Goal: Task Accomplishment & Management: Complete application form

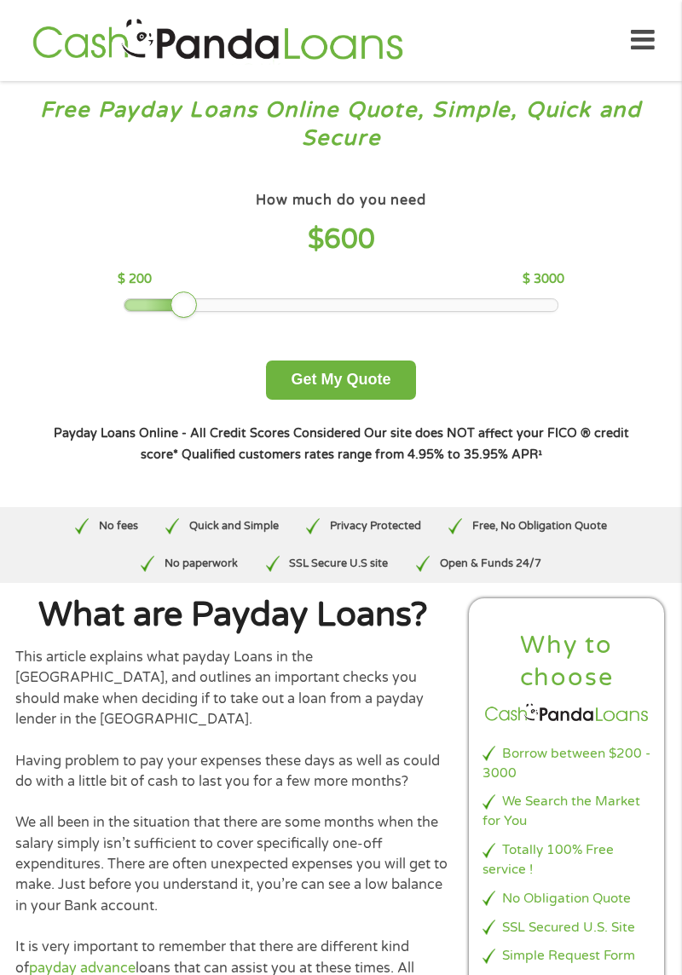
click at [131, 308] on div at bounding box center [155, 305] width 62 height 12
click at [375, 381] on button "Get My Quote" at bounding box center [340, 381] width 149 height 40
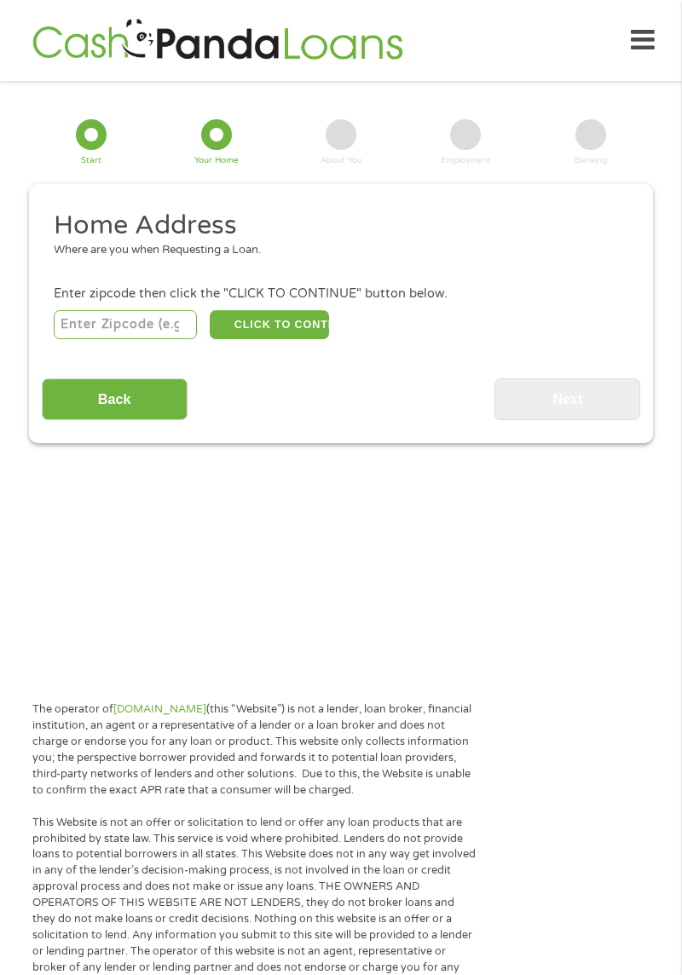
scroll to position [22, 0]
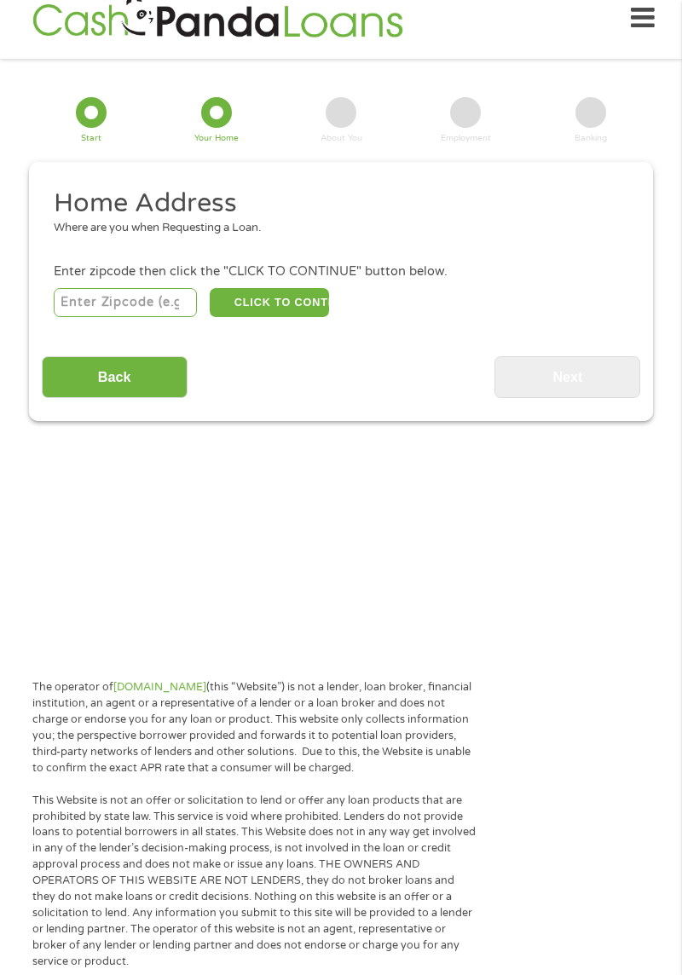
click at [165, 298] on input "number" at bounding box center [126, 302] width 144 height 29
type input "44301"
select select "[US_STATE]"
click at [298, 303] on button "CLICK TO CONTINUE" at bounding box center [269, 302] width 119 height 29
type input "44301"
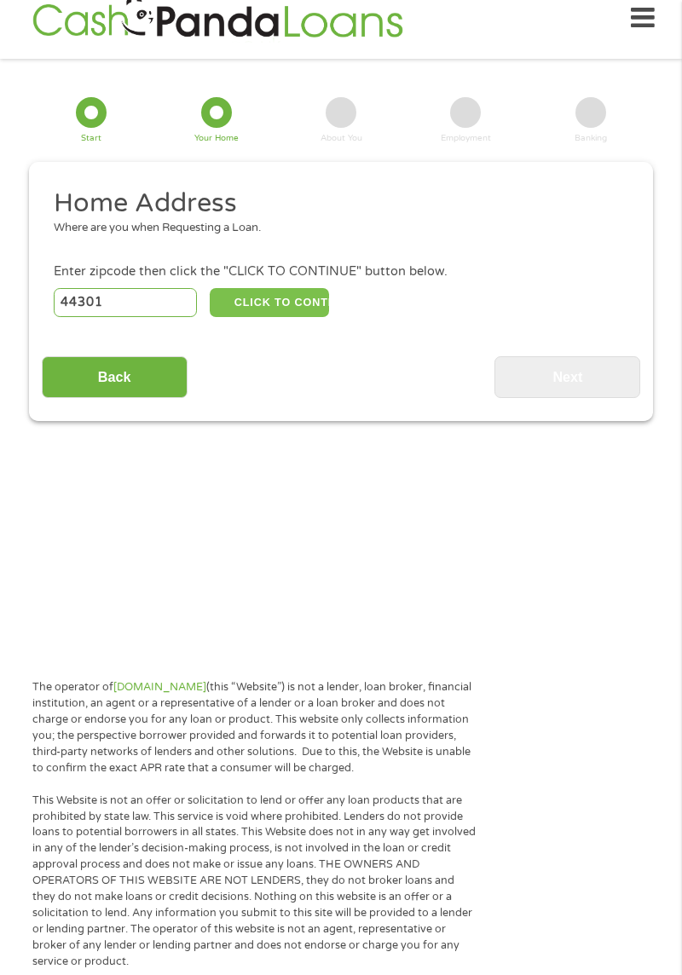
type input "Akron"
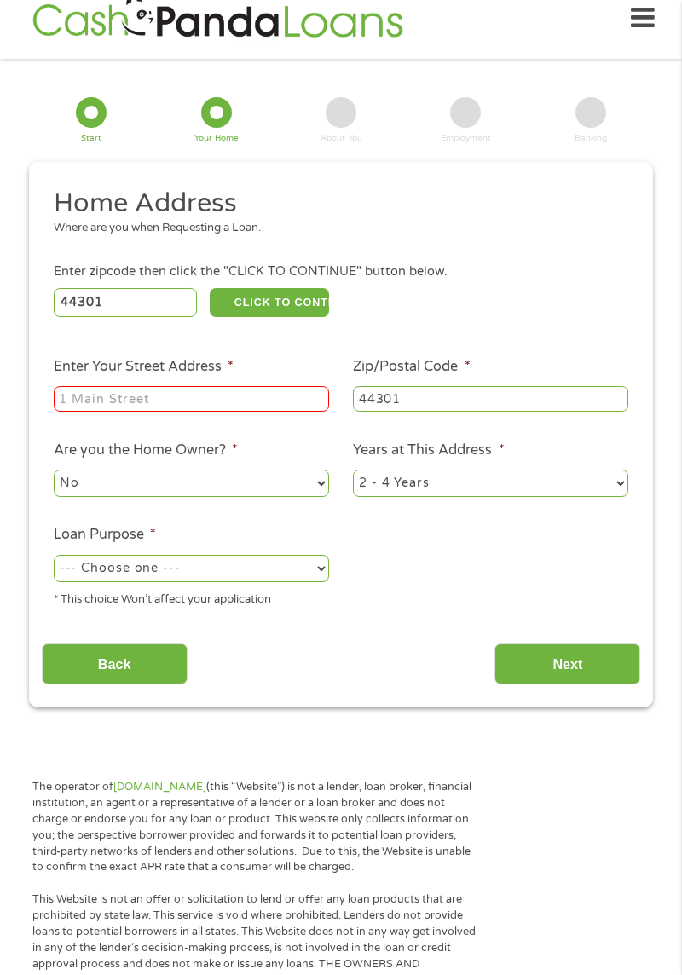
click at [160, 395] on input "Enter Your Street Address *" at bounding box center [191, 399] width 275 height 26
type input "[STREET_ADDRESS]"
click at [319, 481] on select "No Yes" at bounding box center [191, 483] width 275 height 27
select select "yes"
click at [54, 471] on select "No Yes" at bounding box center [191, 483] width 275 height 27
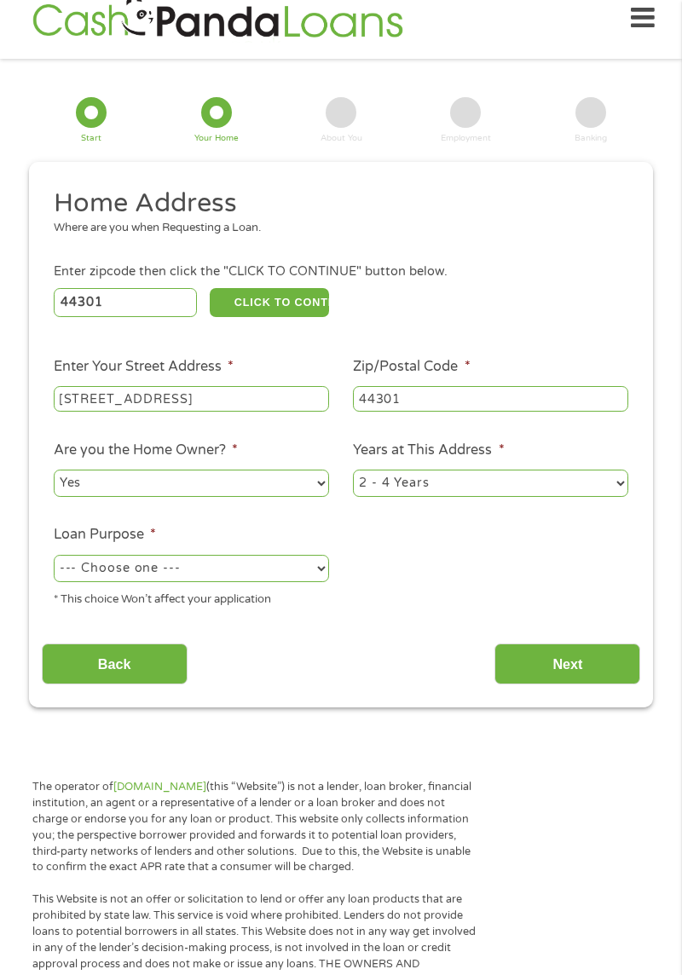
click at [463, 482] on select "1 Year or less 1 - 2 Years 2 - 4 Years Over 4 Years" at bounding box center [490, 483] width 275 height 27
select select "60months"
click at [353, 471] on select "1 Year or less 1 - 2 Years 2 - 4 Years Over 4 Years" at bounding box center [490, 483] width 275 height 27
click at [307, 569] on select "--- Choose one --- Pay Bills Debt Consolidation Home Improvement Major Purchase…" at bounding box center [191, 568] width 275 height 27
select select "other"
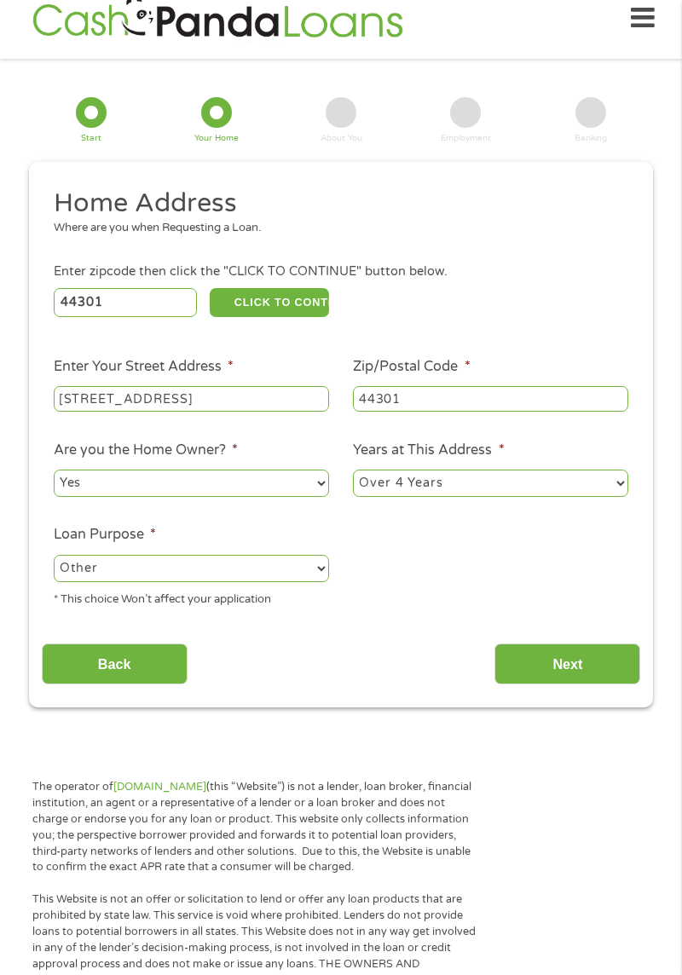
click at [54, 557] on select "--- Choose one --- Pay Bills Debt Consolidation Home Improvement Major Purchase…" at bounding box center [191, 568] width 275 height 27
click at [591, 672] on input "Next" at bounding box center [567, 664] width 146 height 42
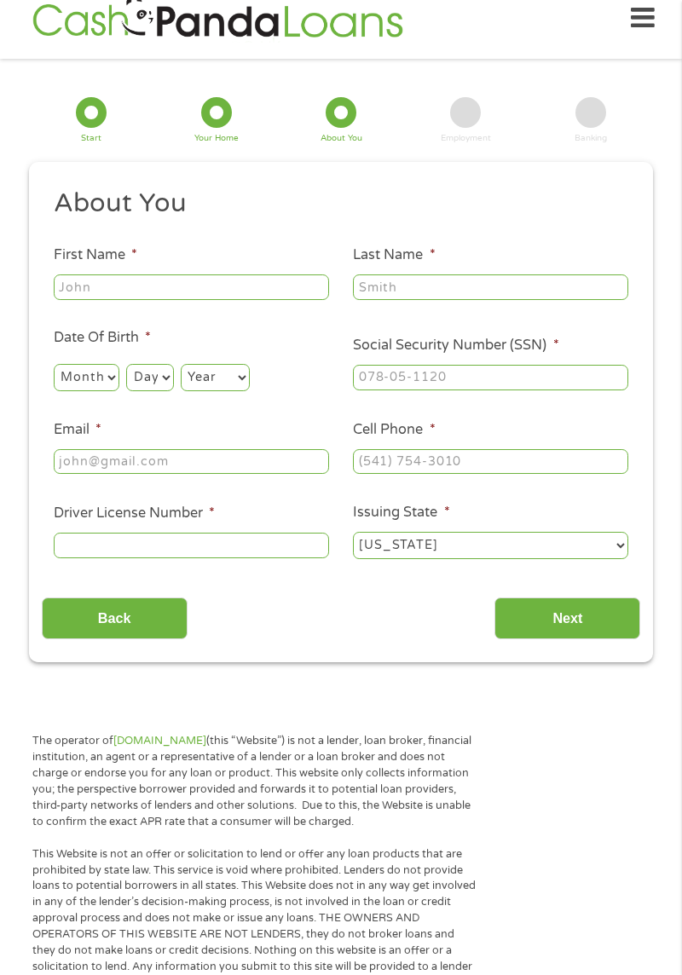
scroll to position [7, 7]
click at [170, 285] on input "First Name *" at bounding box center [191, 287] width 275 height 26
type input "Laurel"
click at [445, 282] on input "Last Name *" at bounding box center [490, 287] width 275 height 26
type input "Hill"
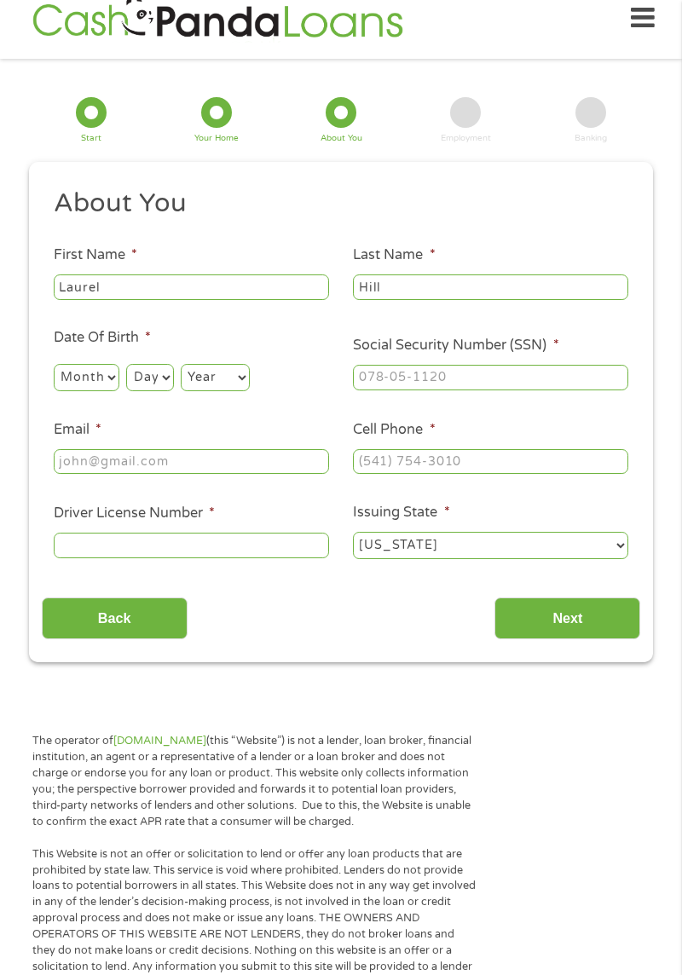
click at [101, 374] on select "Month 1 2 3 4 5 6 7 8 9 10 11 12" at bounding box center [87, 377] width 66 height 27
select select "11"
click at [54, 364] on select "Month 1 2 3 4 5 6 7 8 9 10 11 12" at bounding box center [87, 377] width 66 height 27
click at [162, 374] on select "Day 1 2 3 4 5 6 7 8 9 10 11 12 13 14 15 16 17 18 19 20 21 22 23 24 25 26 27 28 …" at bounding box center [149, 377] width 47 height 27
select select "3"
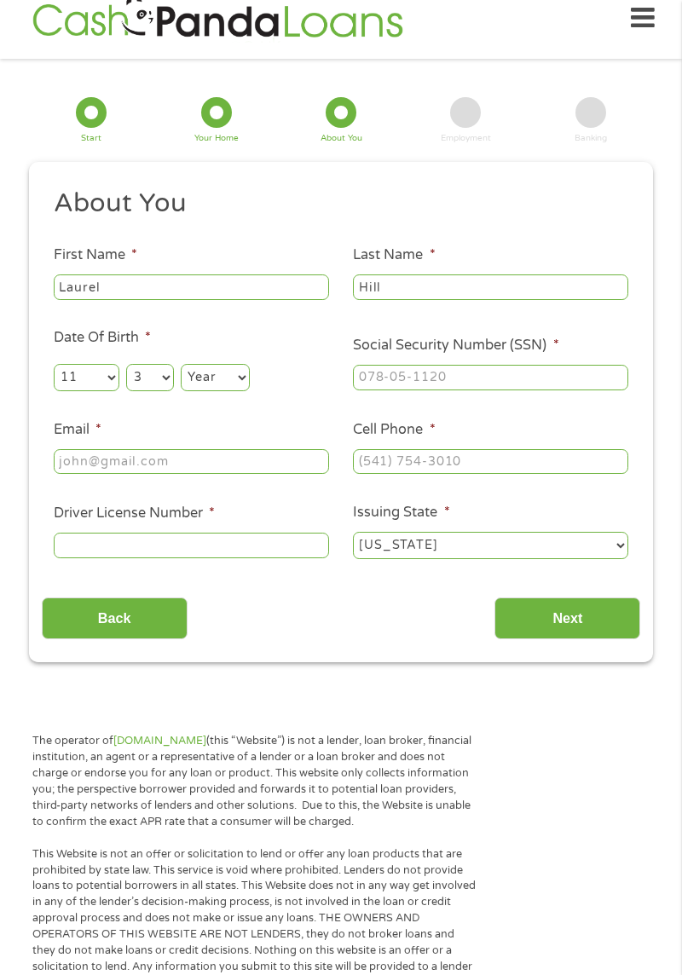
click at [126, 364] on select "Day 1 2 3 4 5 6 7 8 9 10 11 12 13 14 15 16 17 18 19 20 21 22 23 24 25 26 27 28 …" at bounding box center [149, 377] width 47 height 27
click at [247, 370] on select "Year [DATE] 2006 2005 2004 2003 2002 2001 2000 1999 1998 1997 1996 1995 1994 19…" at bounding box center [215, 377] width 69 height 27
select select "1957"
click at [181, 364] on select "Year [DATE] 2006 2005 2004 2003 2002 2001 2000 1999 1998 1997 1996 1995 1994 19…" at bounding box center [215, 377] width 69 height 27
click at [453, 382] on input "Social Security Number (SSN) *" at bounding box center [490, 378] width 275 height 26
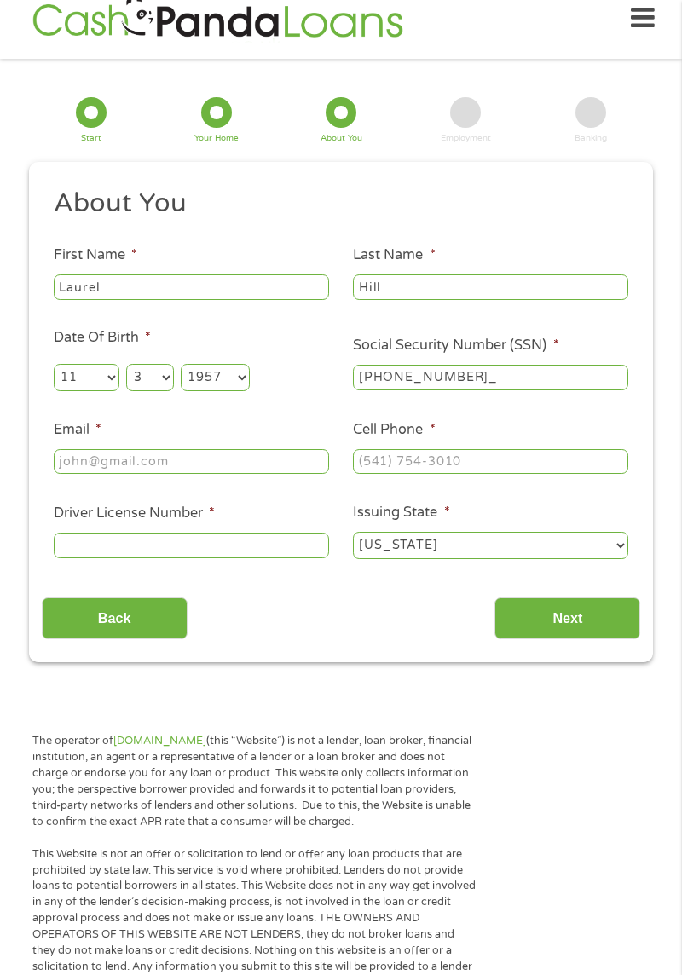
type input "282-56-6385"
click at [154, 459] on input "Email *" at bounding box center [191, 462] width 275 height 26
type input "[EMAIL_ADDRESS][DOMAIN_NAME]"
type input "[PHONE_NUMBER]"
click at [489, 464] on input "[PHONE_NUMBER]" at bounding box center [490, 462] width 275 height 26
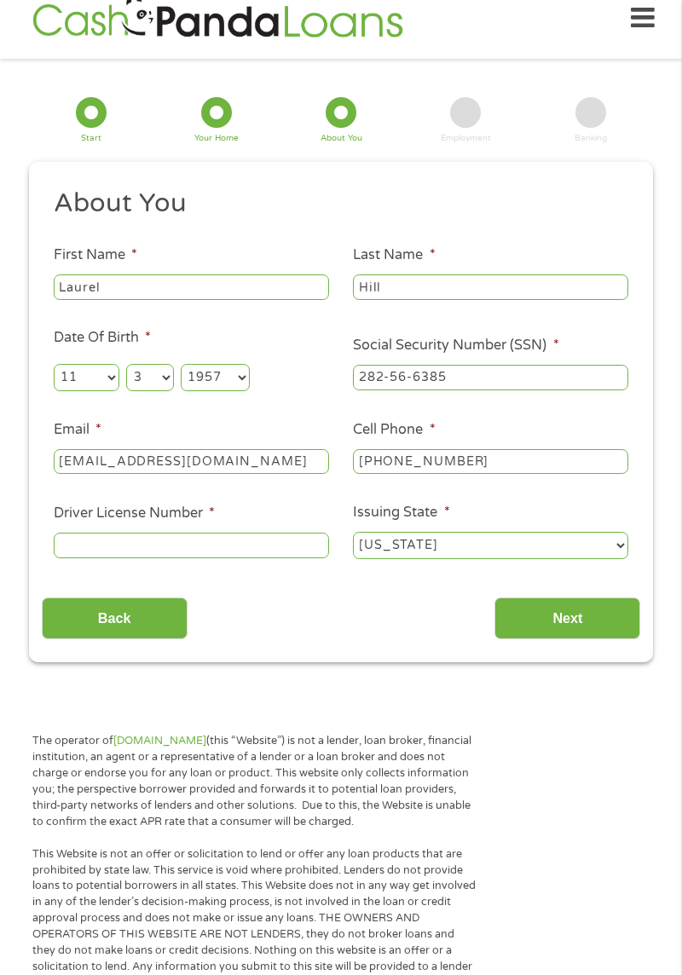
click at [152, 545] on input "Driver License Number *" at bounding box center [191, 546] width 275 height 26
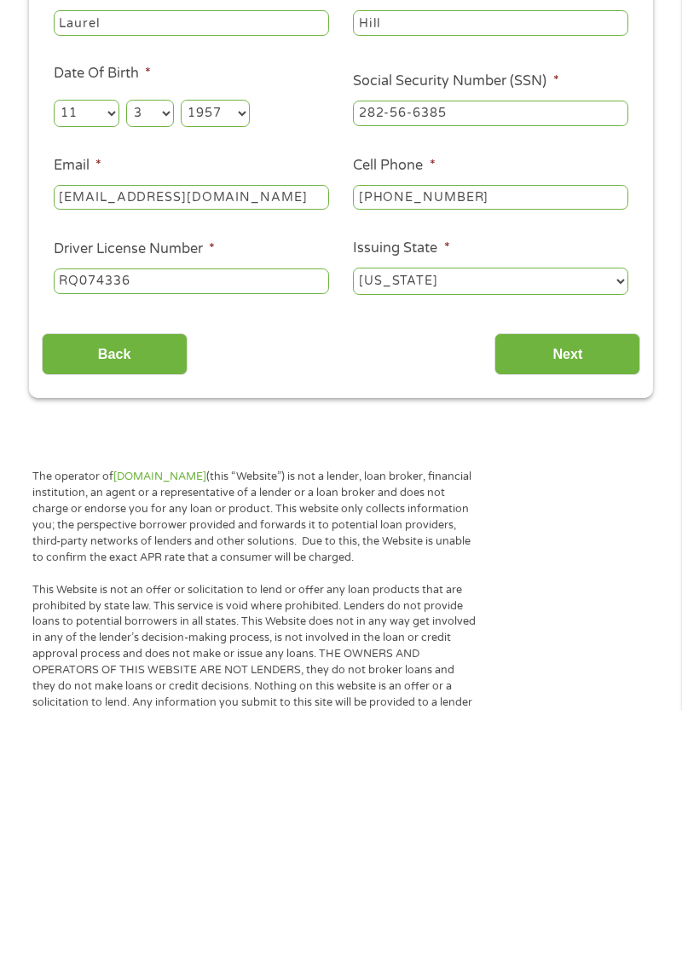
type input "RQ074336"
click at [590, 623] on input "Next" at bounding box center [567, 618] width 146 height 42
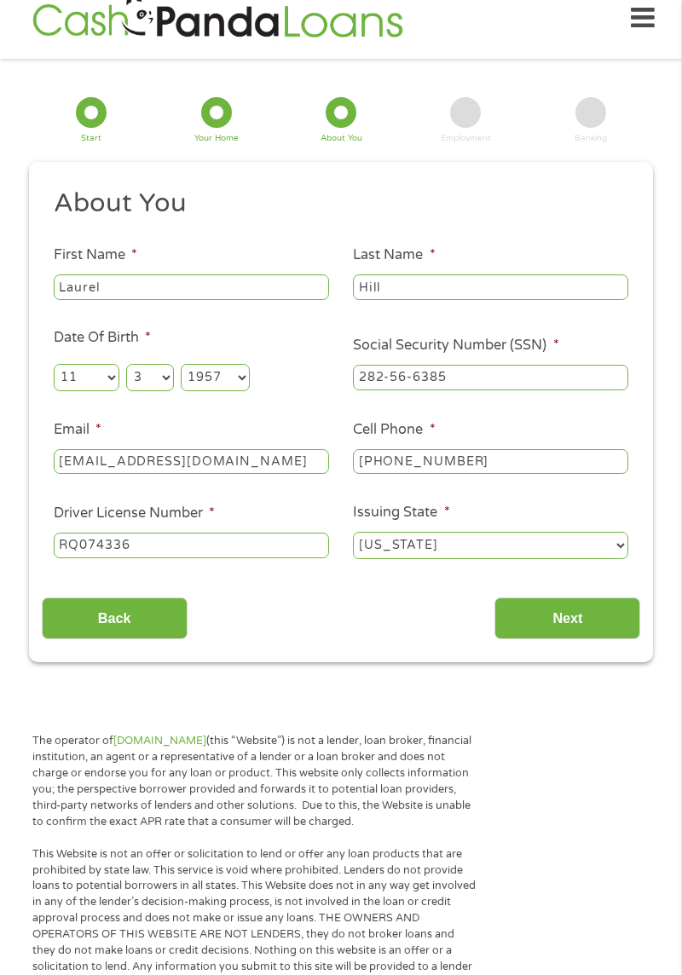
click at [588, 620] on input "Next" at bounding box center [567, 618] width 146 height 42
click at [609, 549] on select "[US_STATE] [US_STATE] [US_STATE] [US_STATE] [US_STATE] [US_STATE] [US_STATE] [U…" at bounding box center [490, 545] width 275 height 27
click at [353, 533] on select "[US_STATE] [US_STATE] [US_STATE] [US_STATE] [US_STATE] [US_STATE] [US_STATE] [U…" at bounding box center [490, 545] width 275 height 27
click at [245, 466] on input "[EMAIL_ADDRESS][DOMAIN_NAME]" at bounding box center [191, 462] width 275 height 26
type input "[EMAIL_ADDRESS][DOMAIN_NAME]"
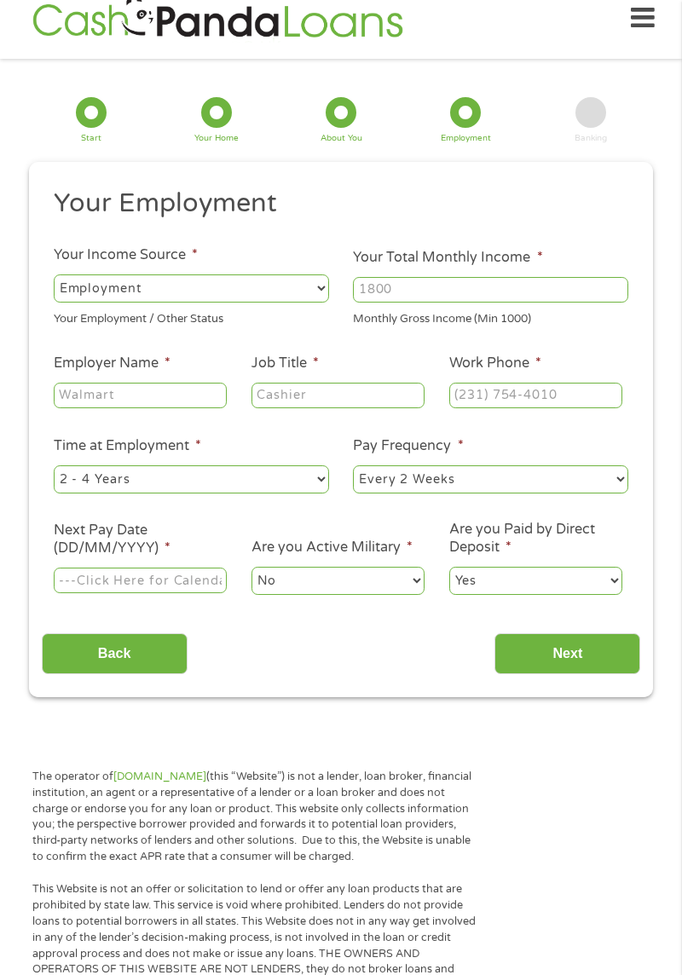
scroll to position [7, 7]
click at [300, 282] on select "--- Choose one --- Employment [DEMOGRAPHIC_DATA] Benefits" at bounding box center [191, 287] width 275 height 27
select select "benefits"
click at [54, 274] on select "--- Choose one --- Employment [DEMOGRAPHIC_DATA] Benefits" at bounding box center [191, 287] width 275 height 27
type input "Other"
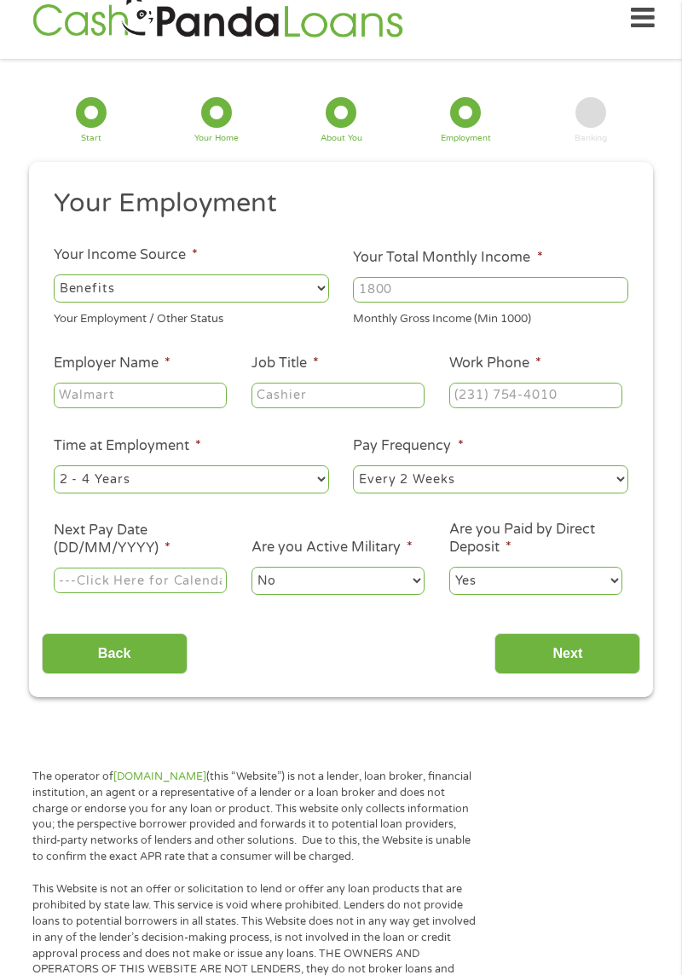
type input "[PHONE_NUMBER]"
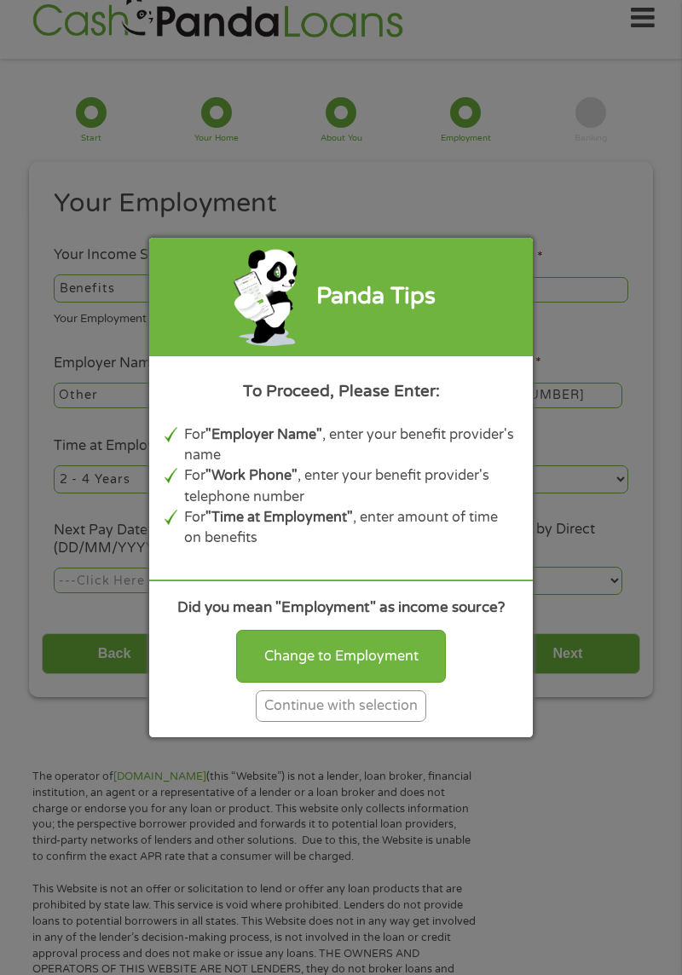
click at [397, 721] on div "Continue with selection" at bounding box center [341, 706] width 170 height 32
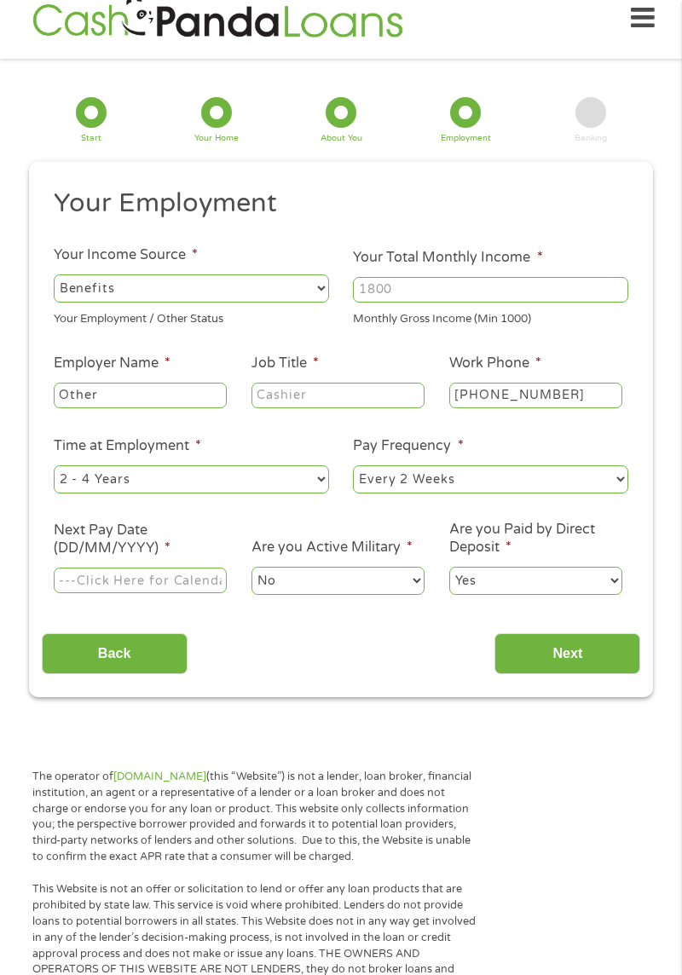
click at [389, 707] on section "1 Start 2 Your Home 3 About You 4 Employment 5 Banking 6 This field is hidden w…" at bounding box center [341, 391] width 682 height 664
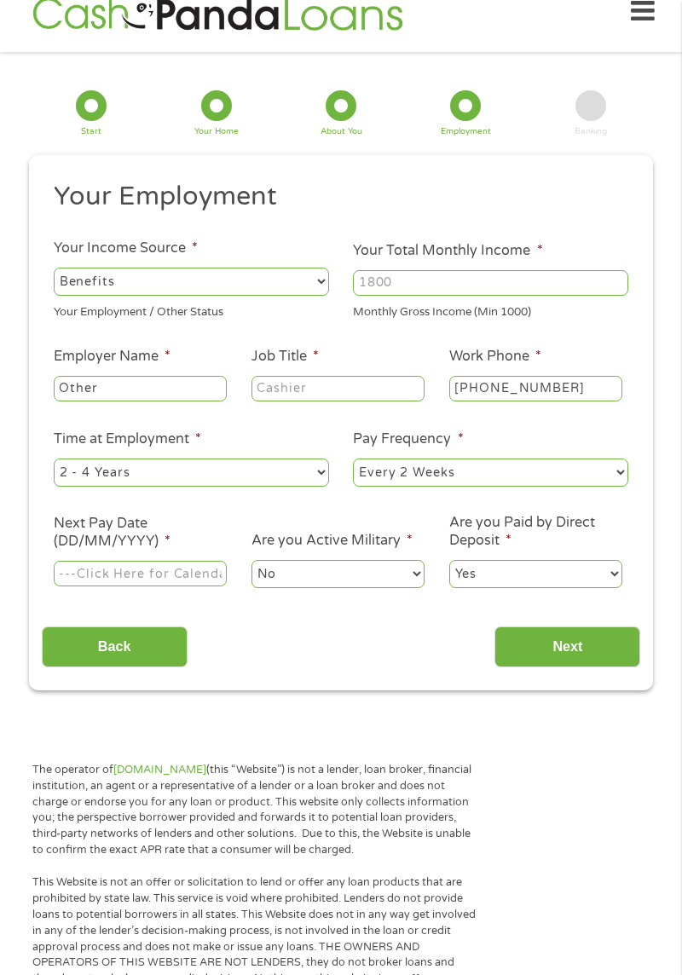
click at [542, 280] on input "Your Total Monthly Income *" at bounding box center [490, 283] width 275 height 26
type input "1"
type input "1832"
click at [387, 380] on input "Job Title *" at bounding box center [337, 389] width 173 height 26
click at [592, 386] on input "[PHONE_NUMBER]" at bounding box center [535, 389] width 173 height 26
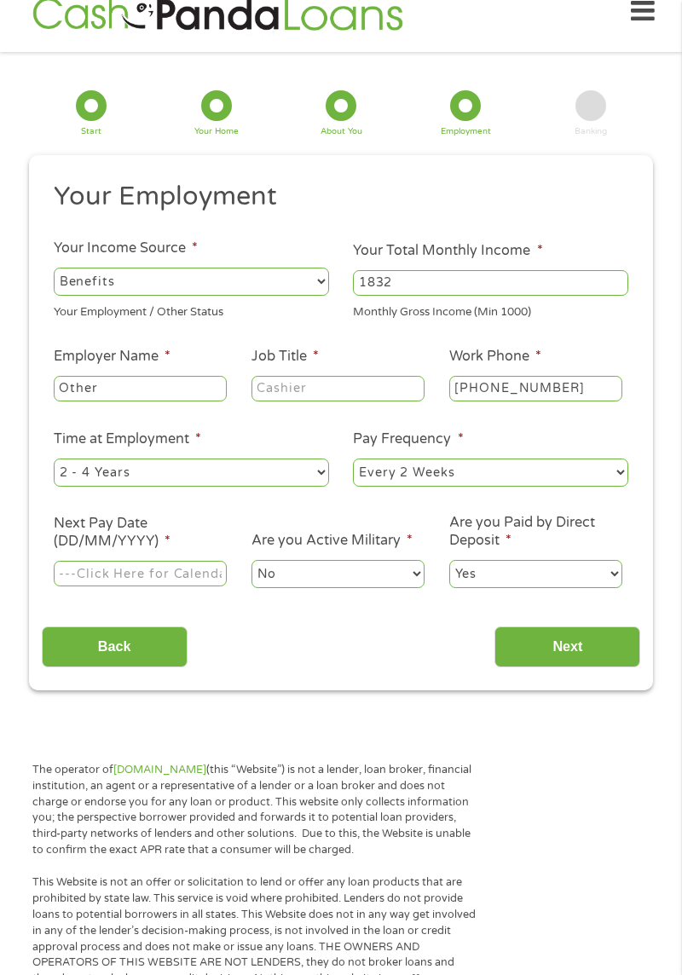
click at [610, 470] on select "--- Choose one --- Every 2 Weeks Every Week Monthly Semi-Monthly" at bounding box center [490, 472] width 275 height 27
select select "monthly"
click at [353, 459] on select "--- Choose one --- Every 2 Weeks Every Week Monthly Semi-Monthly" at bounding box center [490, 472] width 275 height 27
click at [193, 576] on input "Next Pay Date (DD/MM/YYYY) *" at bounding box center [140, 574] width 173 height 26
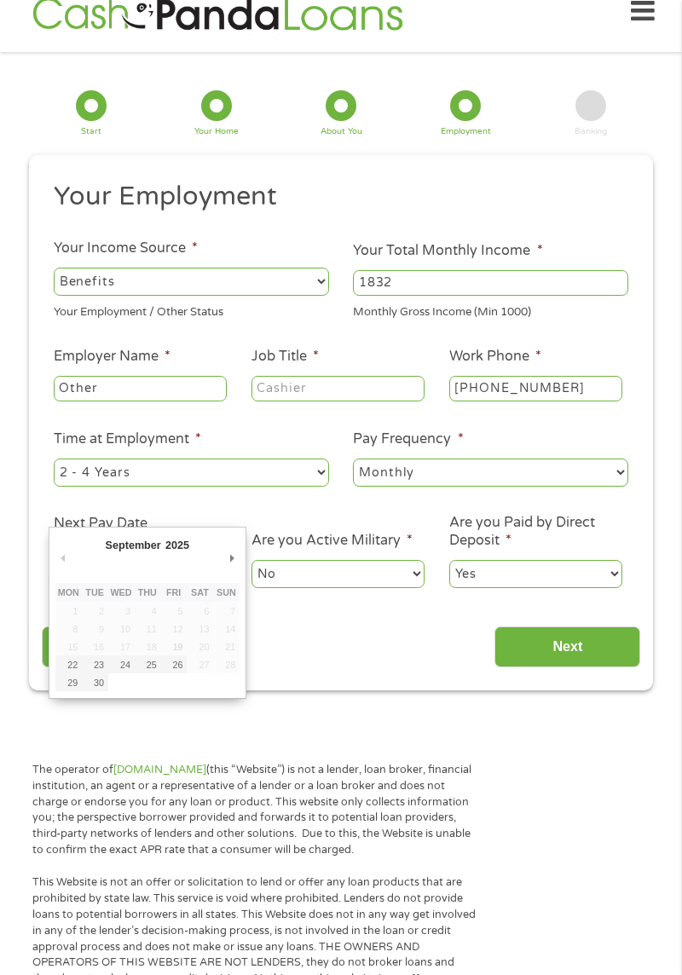
click at [245, 561] on li "Are you Active Military * No Yes" at bounding box center [338, 560] width 198 height 61
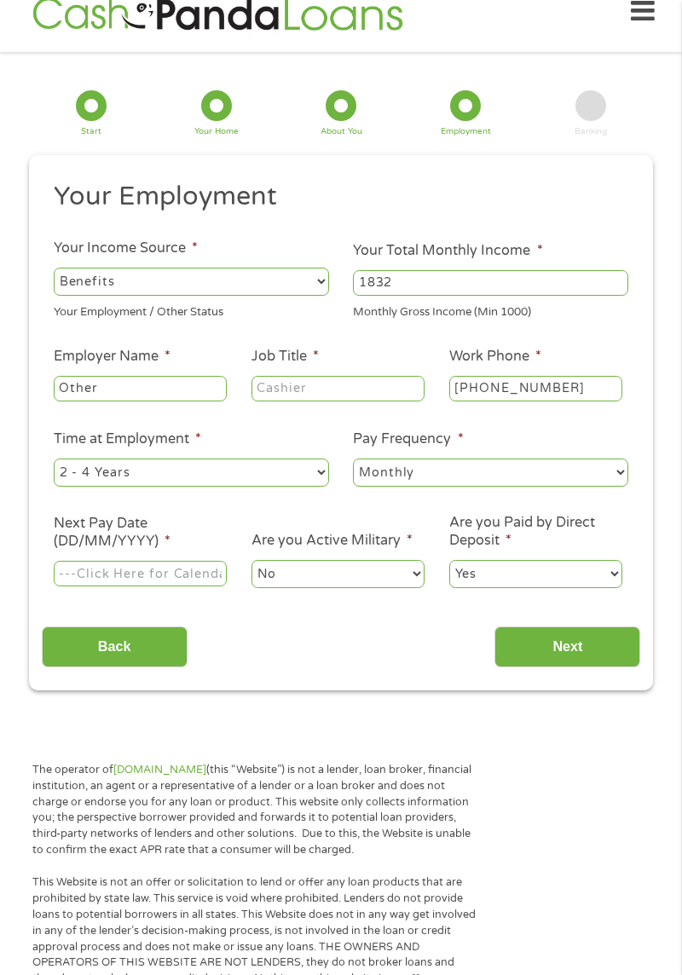
click at [181, 576] on input "Next Pay Date (DD/MM/YYYY) *" at bounding box center [140, 574] width 173 height 26
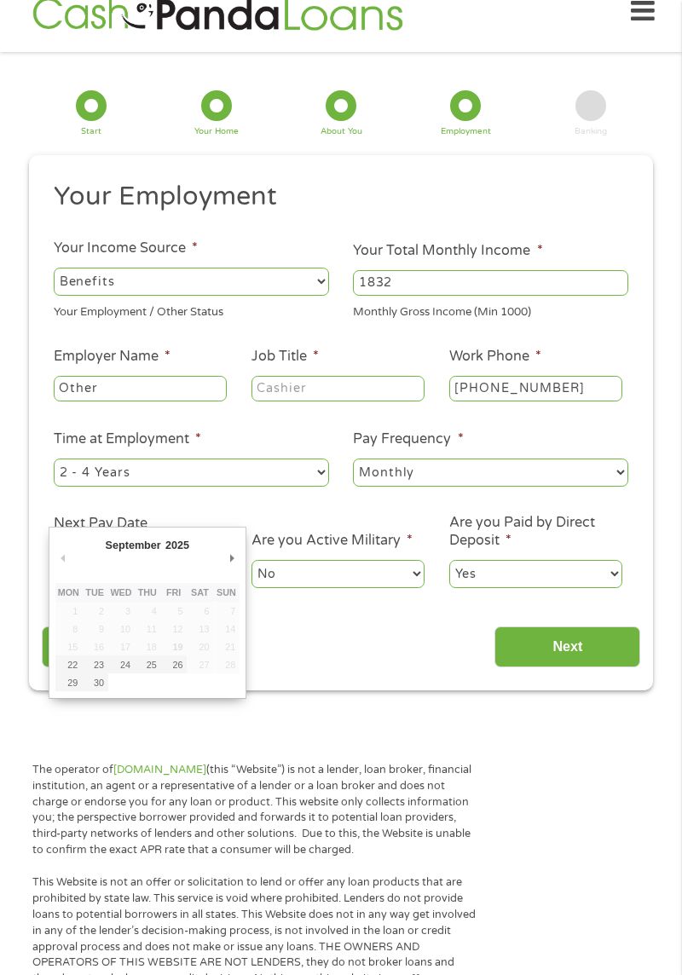
click at [254, 568] on select "No Yes" at bounding box center [337, 573] width 173 height 27
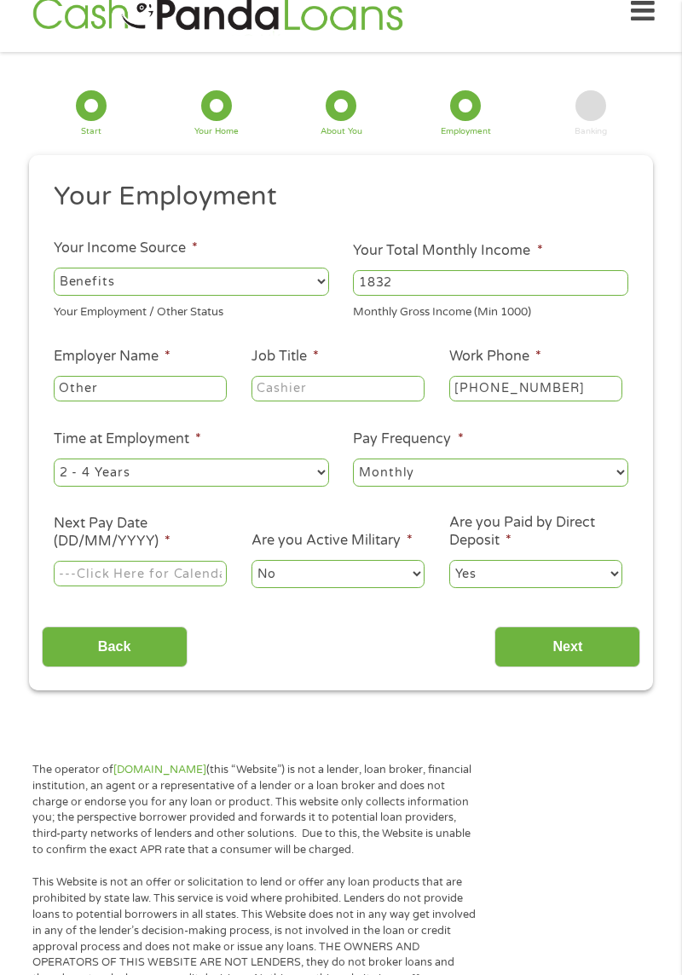
click at [216, 572] on input "Next Pay Date (DD/MM/YYYY) *" at bounding box center [140, 574] width 173 height 26
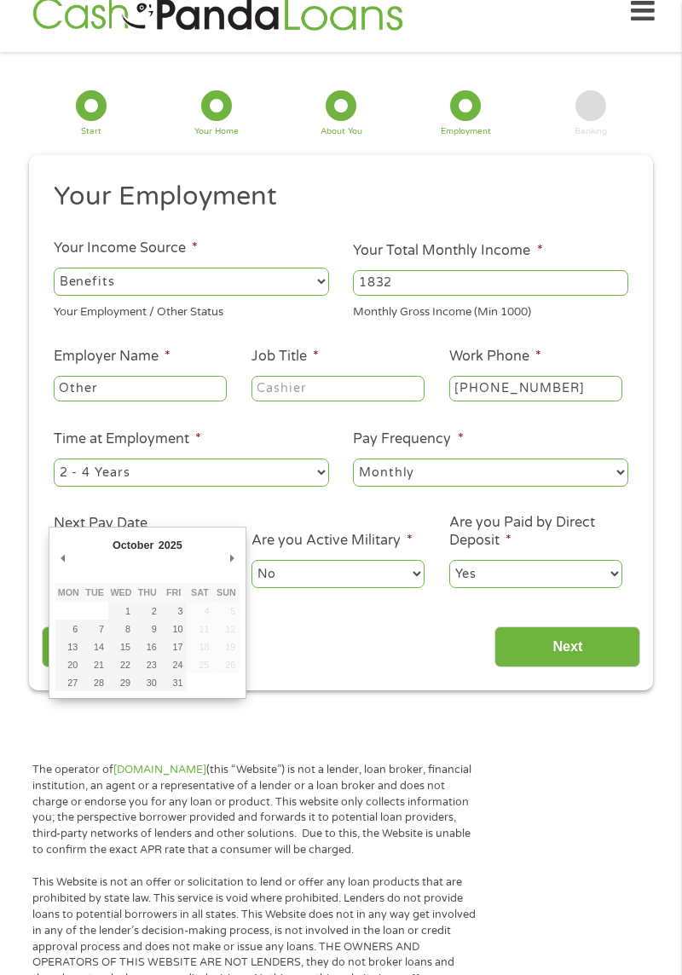
type input "[DATE]"
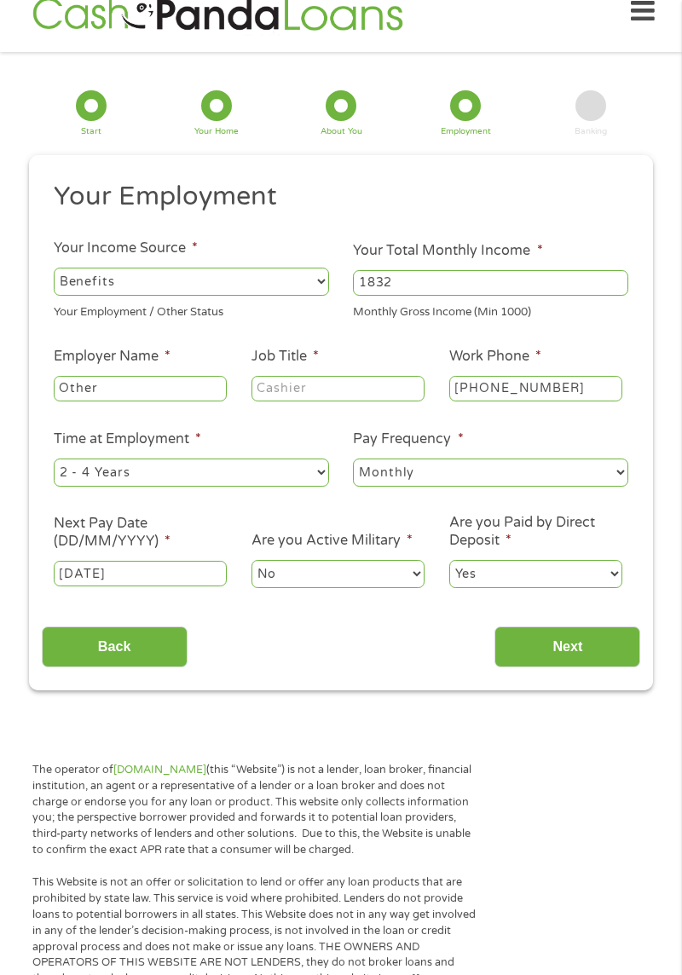
click at [582, 644] on input "Next" at bounding box center [567, 647] width 146 height 42
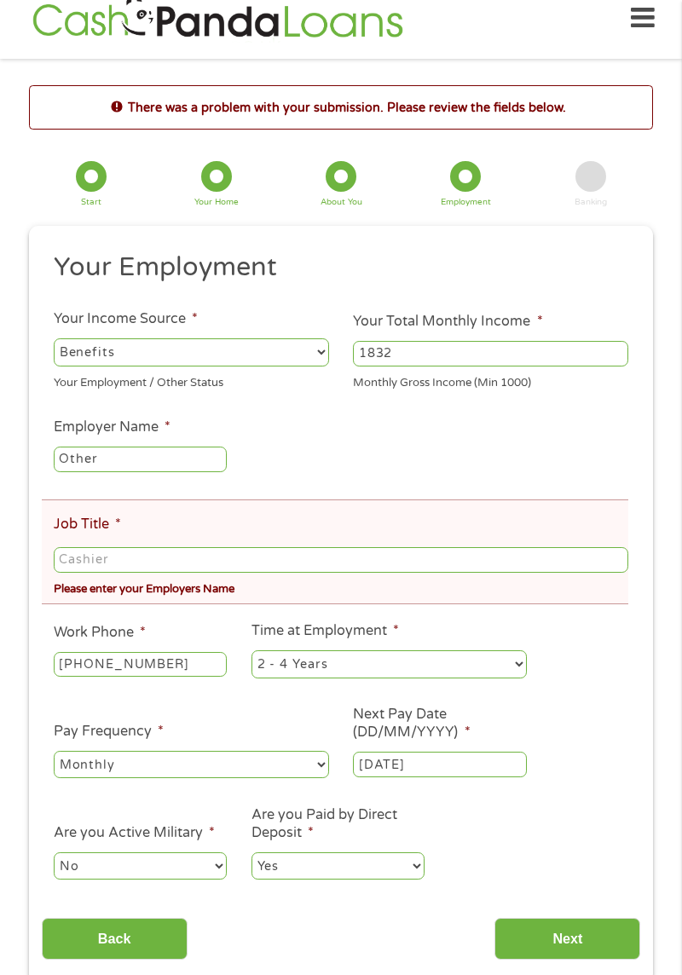
scroll to position [7, 7]
click at [175, 563] on input "Job Title *" at bounding box center [341, 560] width 574 height 26
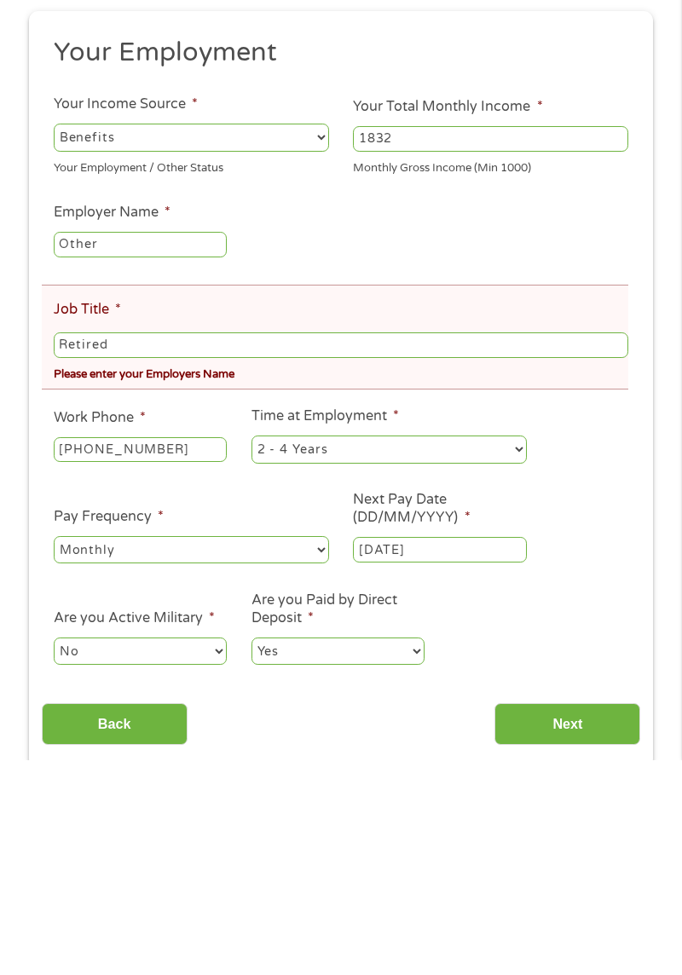
scroll to position [21, 0]
click at [611, 707] on ul "Your Employment Your Income Source * --- Choose one --- Employment [DEMOGRAPHIC…" at bounding box center [341, 573] width 599 height 645
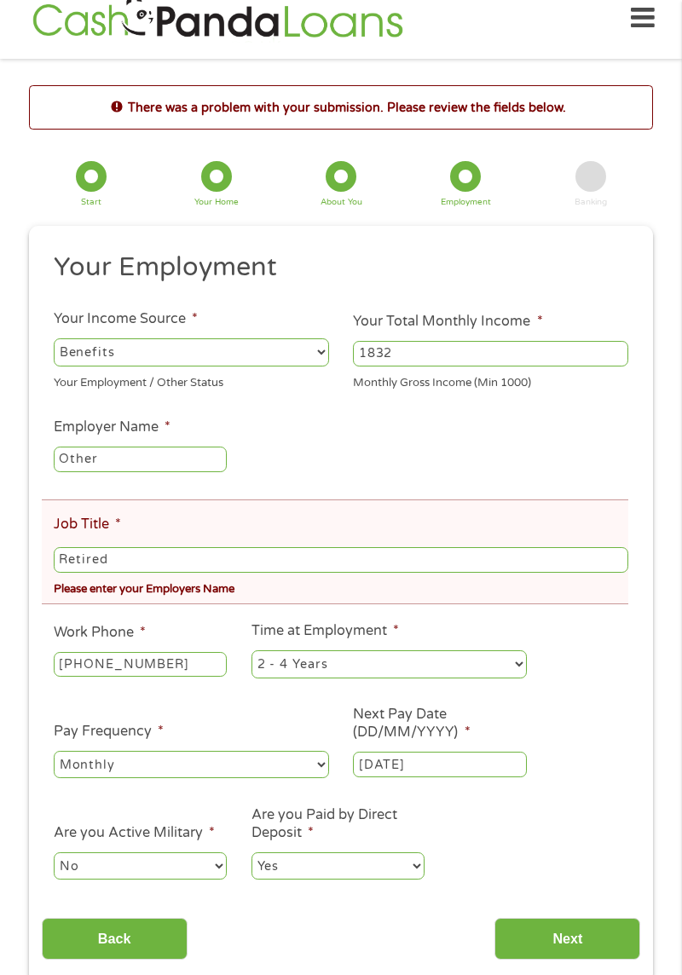
click at [150, 561] on input "Retired" at bounding box center [341, 560] width 574 height 26
type input "R"
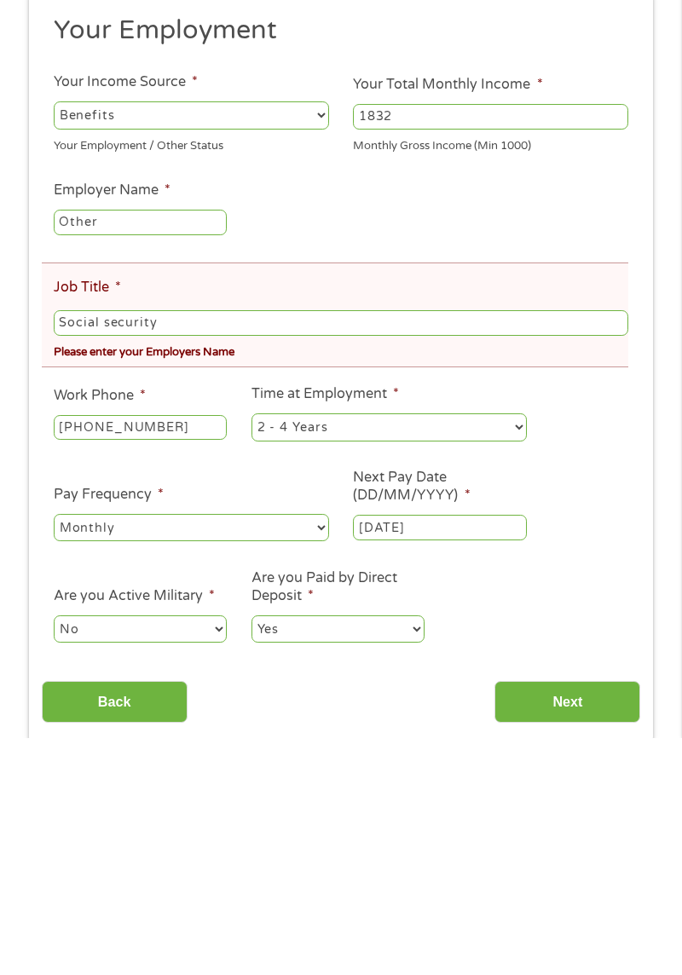
type input "Social security"
click at [614, 678] on ul "Your Employment Your Income Source * --- Choose one --- Employment [DEMOGRAPHIC…" at bounding box center [341, 573] width 599 height 645
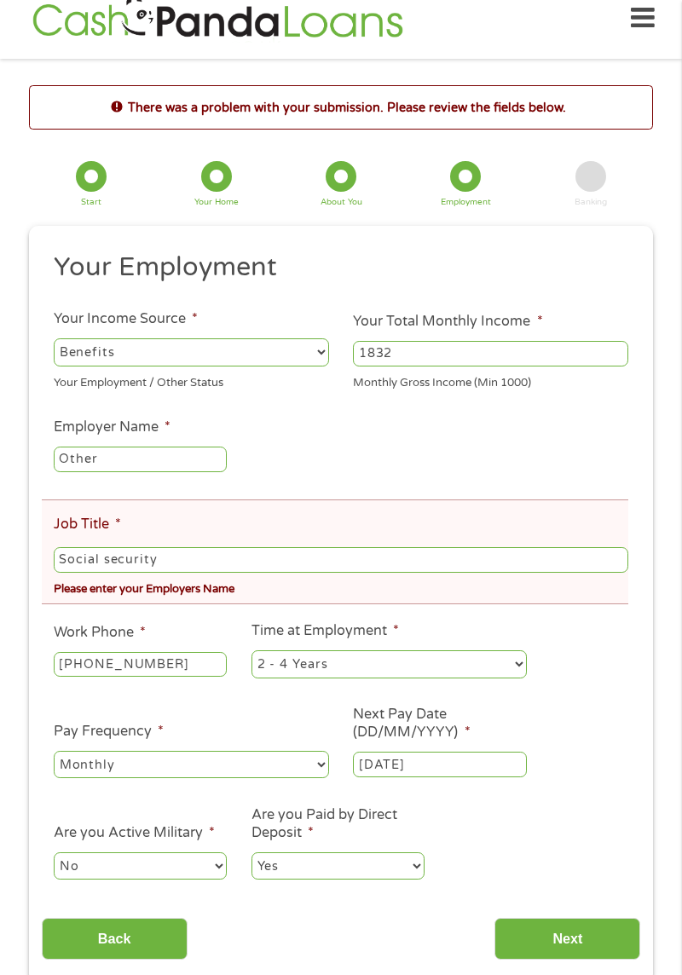
click at [614, 659] on ul "Your Employment Your Income Source * --- Choose one --- Employment [DEMOGRAPHIC…" at bounding box center [341, 573] width 599 height 645
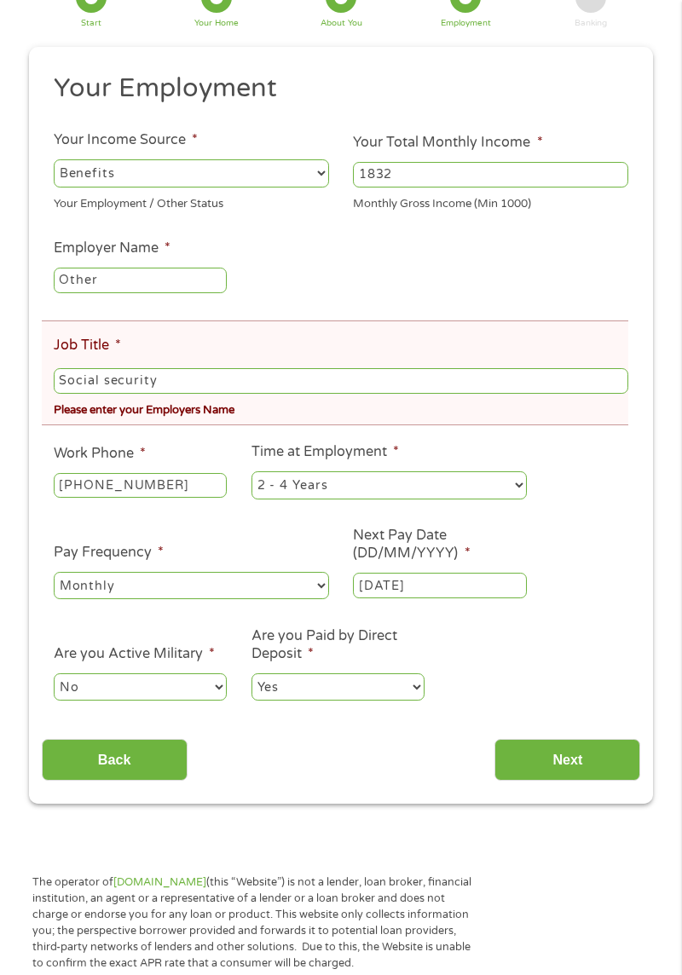
scroll to position [203, 0]
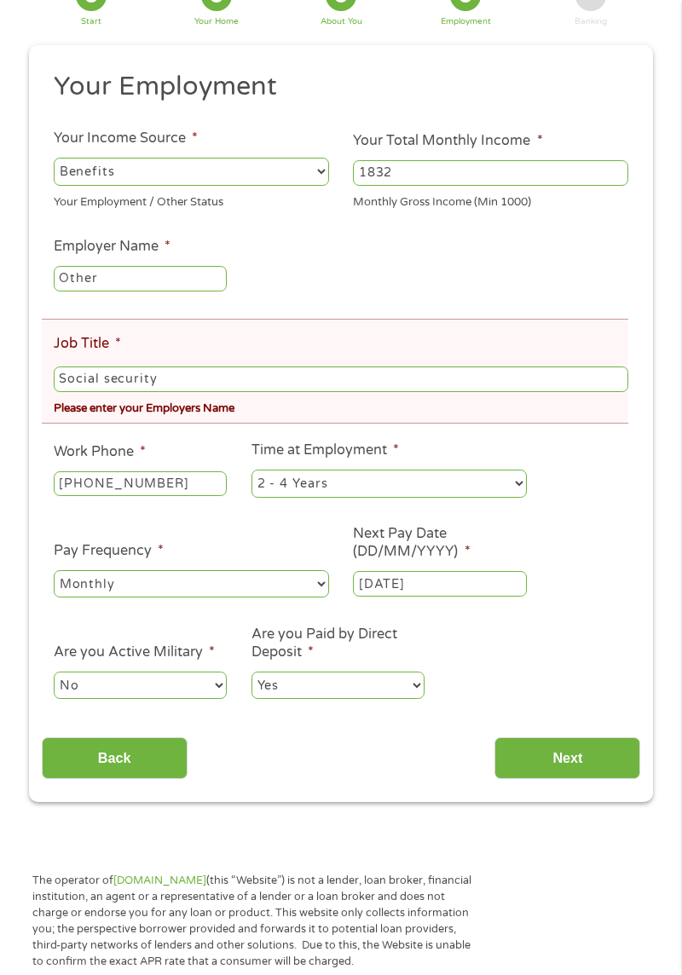
click at [580, 763] on input "Next" at bounding box center [567, 758] width 146 height 42
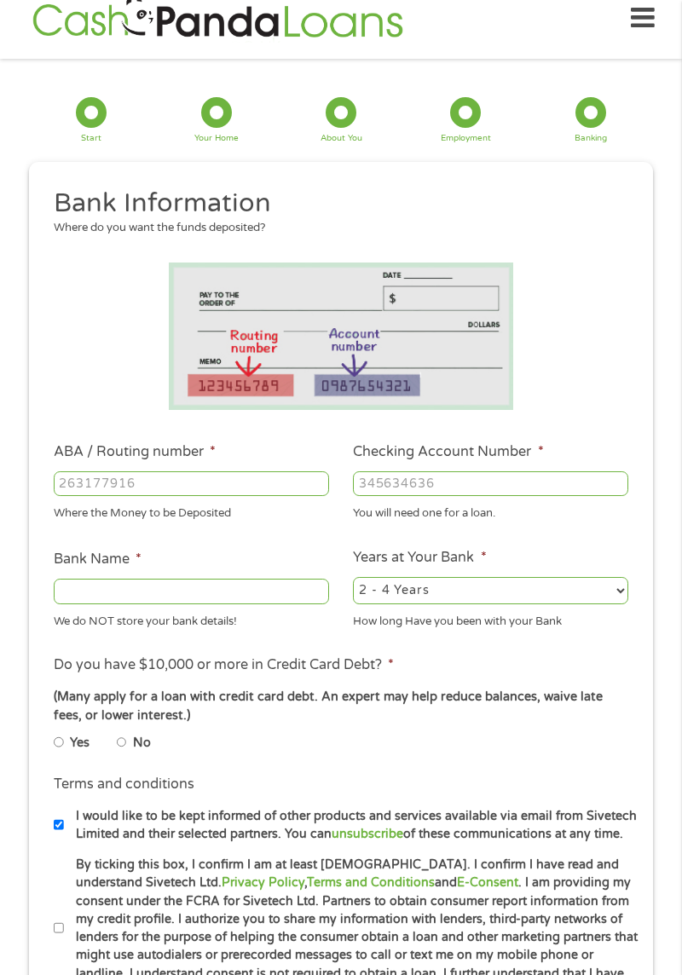
scroll to position [7, 7]
click at [177, 486] on input "ABA / Routing number *" at bounding box center [191, 484] width 275 height 26
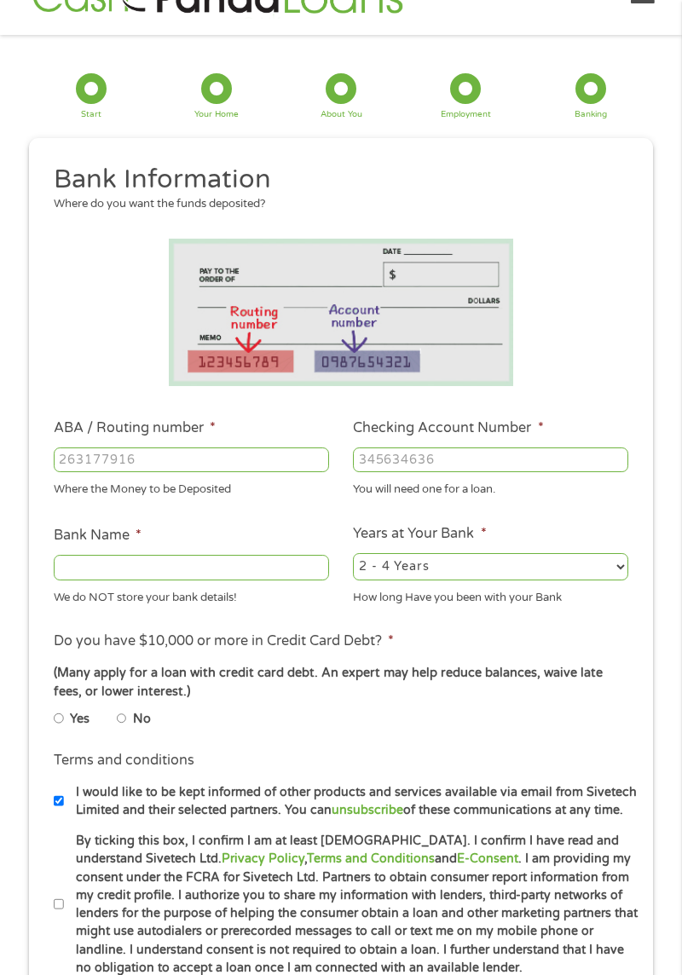
scroll to position [77, 0]
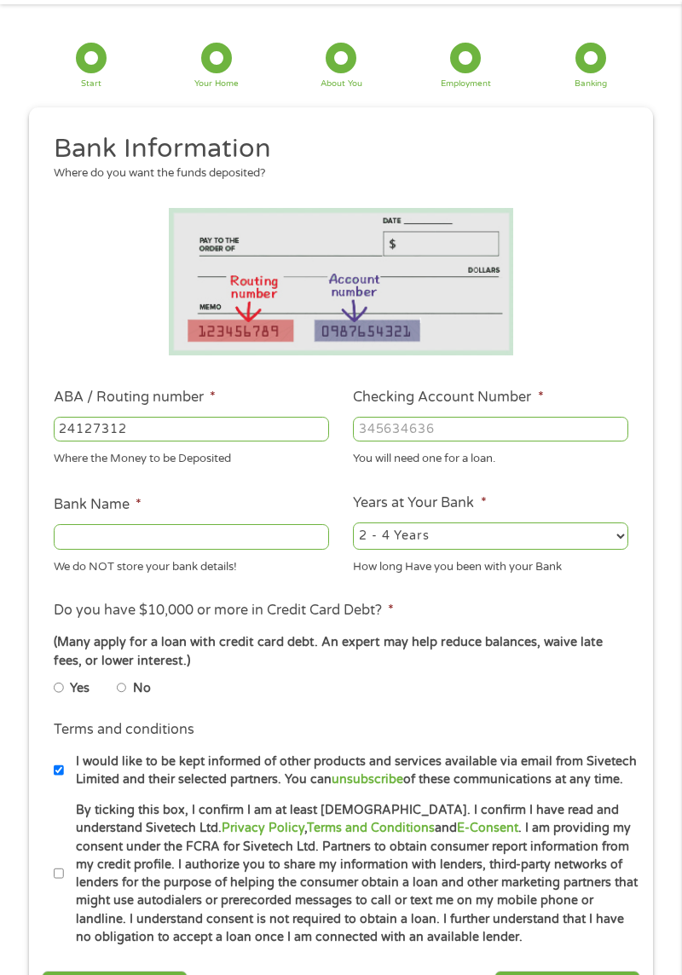
type input "241273120"
type input "TOWPATH CREDIT UNION"
type input "241273120"
click at [475, 423] on input "Checking Account Number *" at bounding box center [490, 430] width 275 height 26
type input "000032307092"
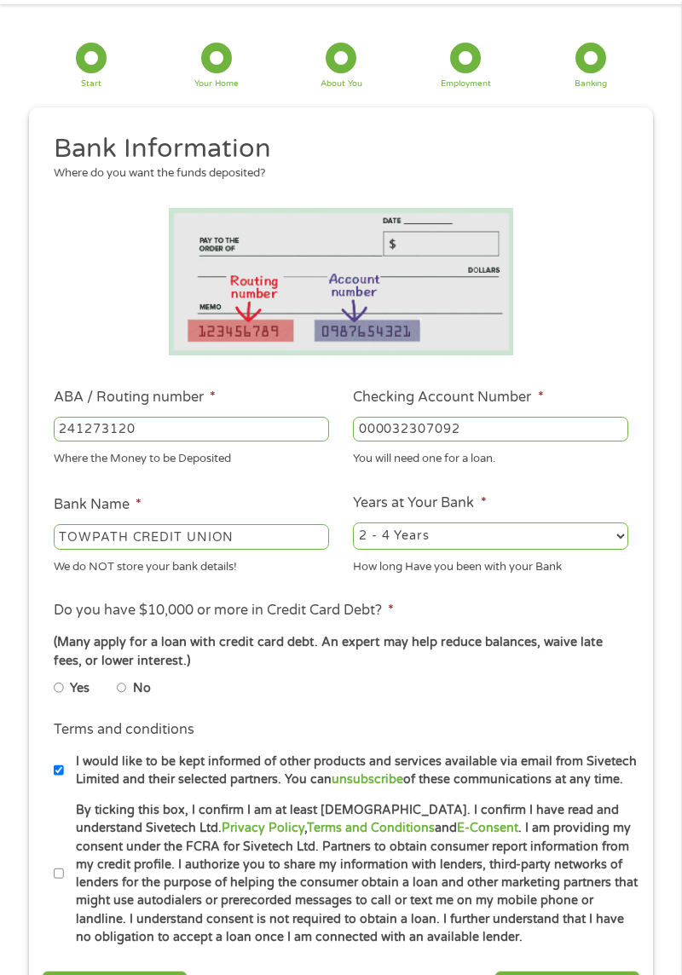
click at [600, 530] on select "2 - 4 Years 6 - 12 Months 1 - 2 Years Over 4 Years" at bounding box center [490, 535] width 275 height 27
select select "60months"
click at [353, 522] on select "2 - 4 Years 6 - 12 Months 1 - 2 Years Over 4 Years" at bounding box center [490, 535] width 275 height 27
click at [141, 690] on label "No" at bounding box center [142, 688] width 18 height 19
click at [127, 690] on input "No" at bounding box center [122, 688] width 10 height 20
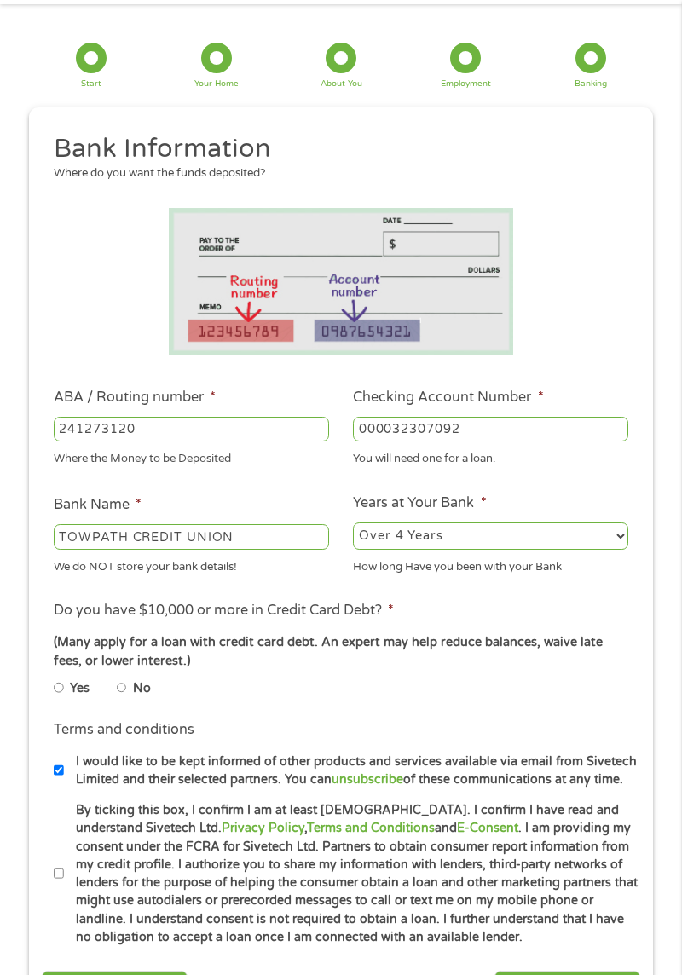
radio input "true"
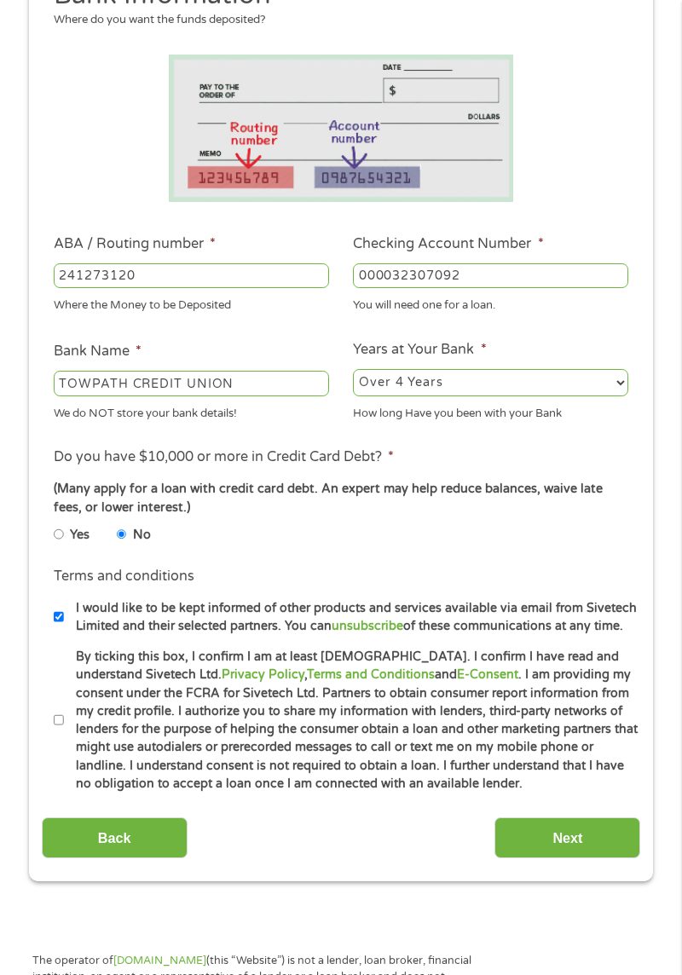
scroll to position [265, 0]
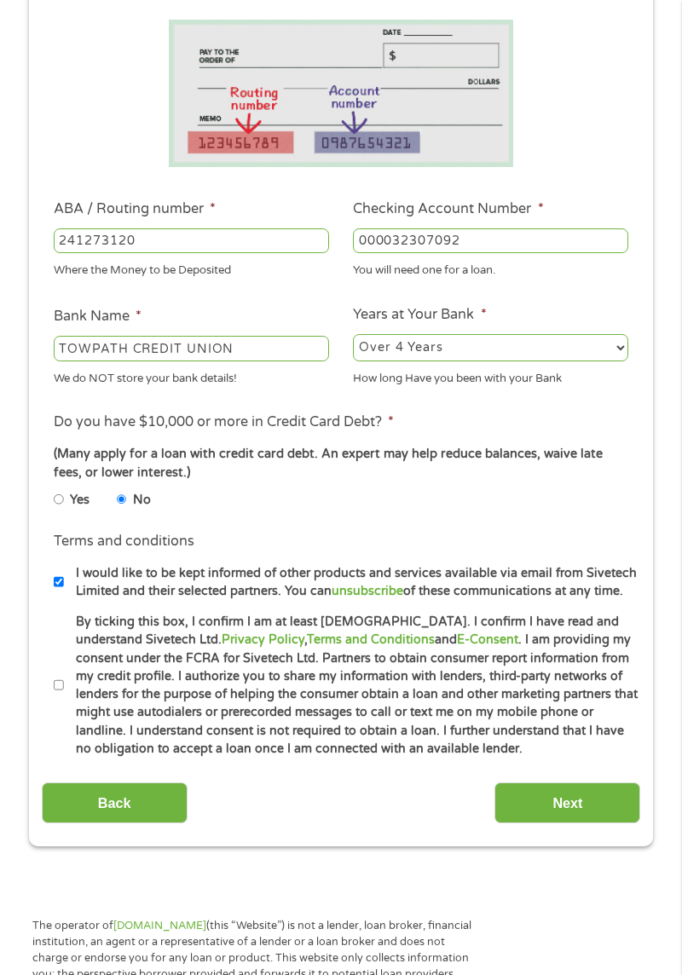
click at [66, 688] on label "By ticking this box, I confirm I am at least [DEMOGRAPHIC_DATA]. I confirm I ha…" at bounding box center [351, 685] width 575 height 145
click at [64, 688] on input "By ticking this box, I confirm I am at least [DEMOGRAPHIC_DATA]. I confirm I ha…" at bounding box center [59, 685] width 10 height 20
checkbox input "true"
click at [578, 809] on input "Next" at bounding box center [567, 803] width 146 height 42
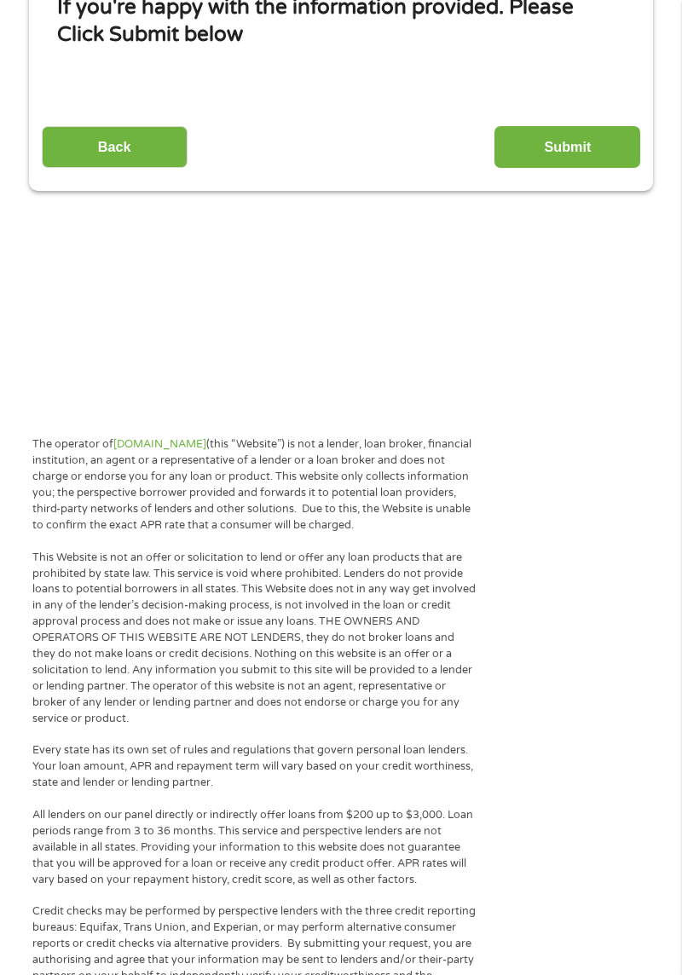
scroll to position [22, 0]
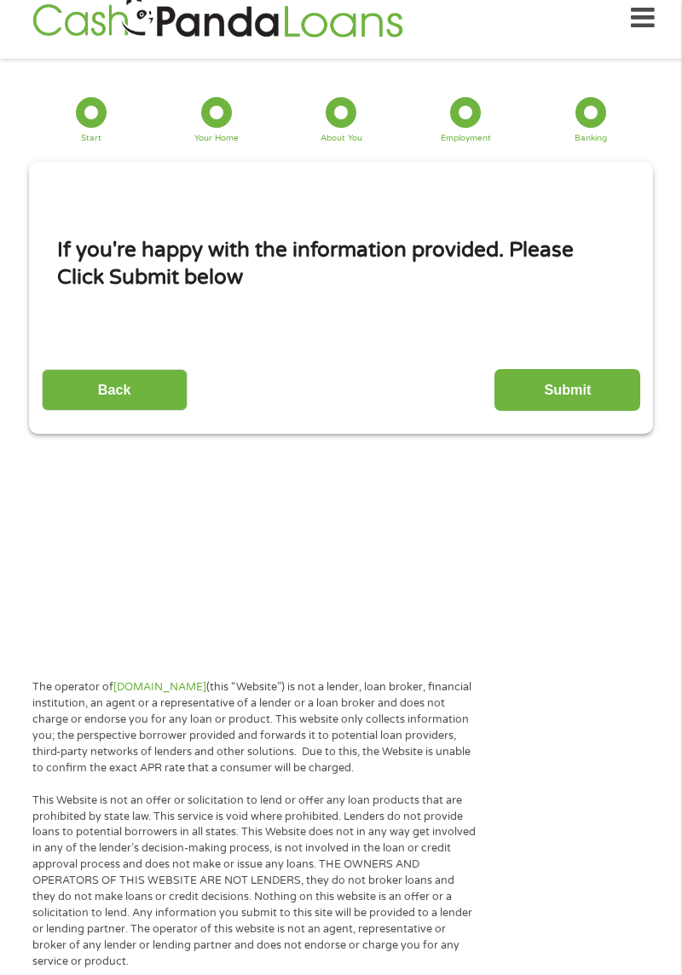
click at [576, 389] on input "Submit" at bounding box center [567, 390] width 146 height 42
